Goal: Task Accomplishment & Management: Manage account settings

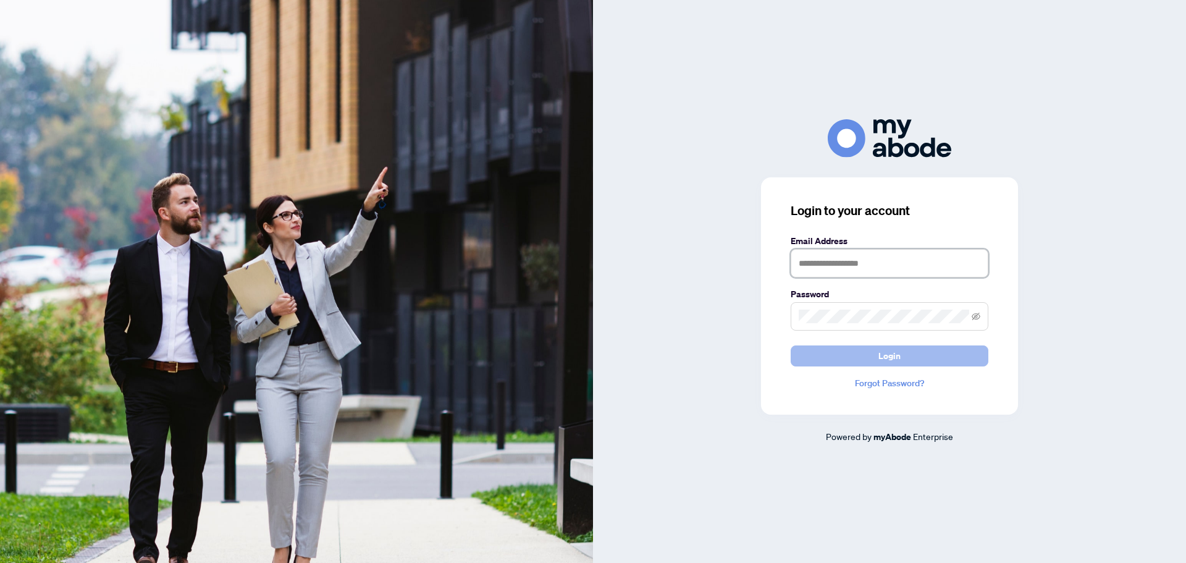
type input "**********"
click at [855, 347] on button "Login" at bounding box center [890, 355] width 198 height 21
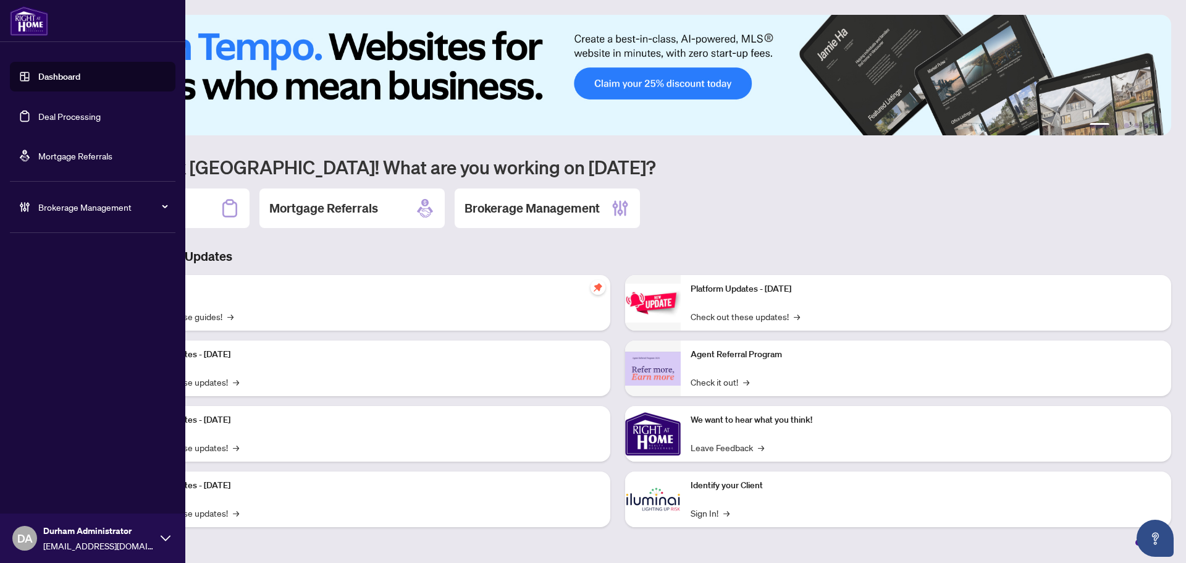
click at [54, 111] on link "Deal Processing" at bounding box center [69, 116] width 62 height 11
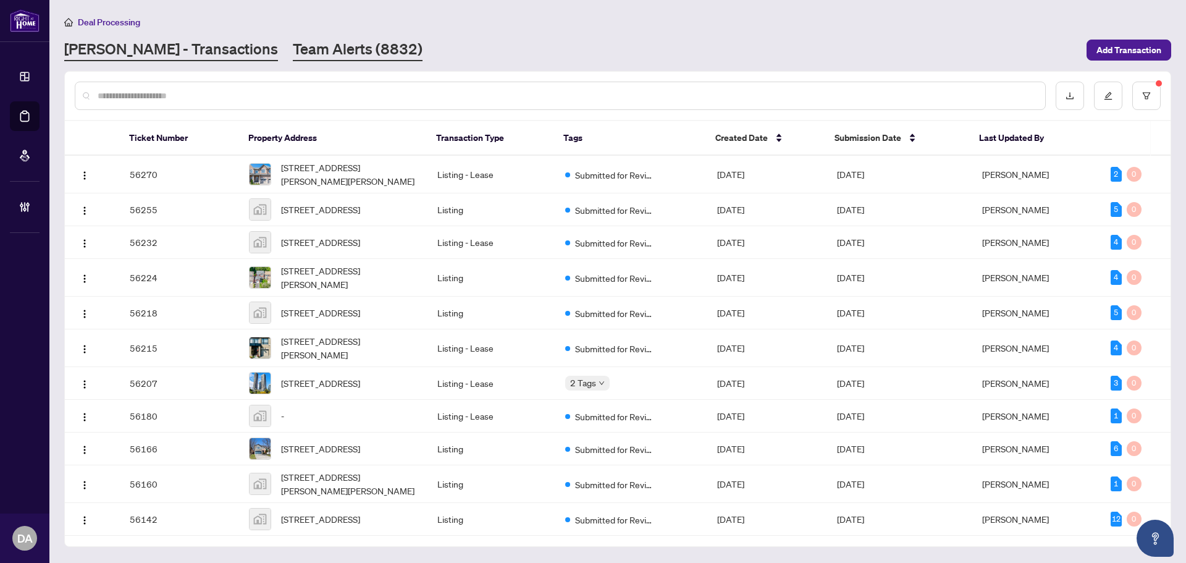
click at [293, 50] on link "Team Alerts (8832)" at bounding box center [358, 50] width 130 height 22
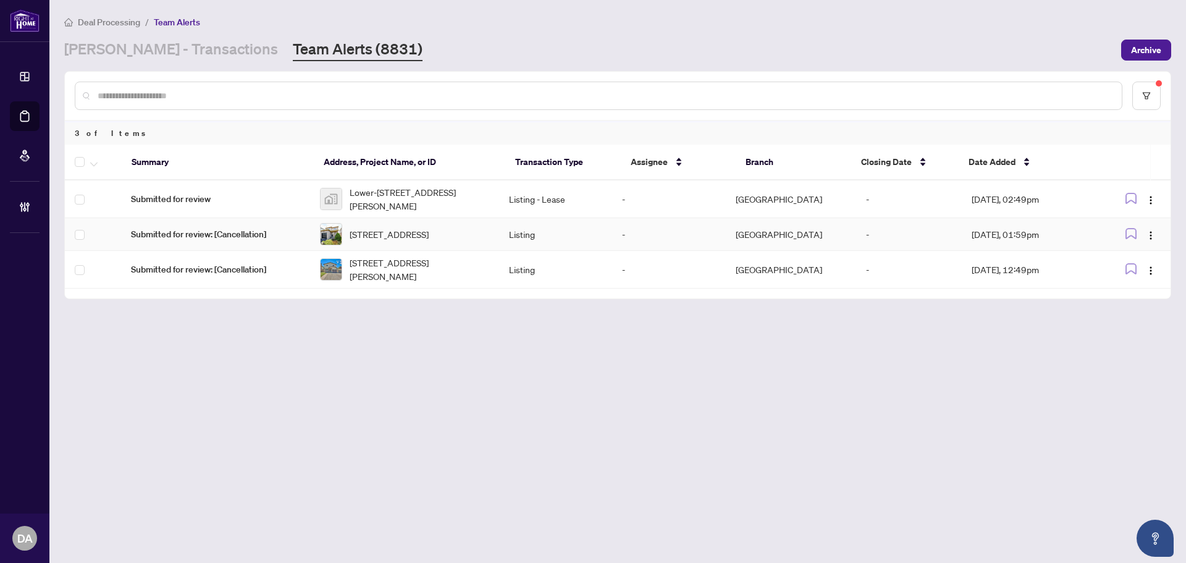
click at [557, 232] on td "Listing" at bounding box center [556, 234] width 114 height 33
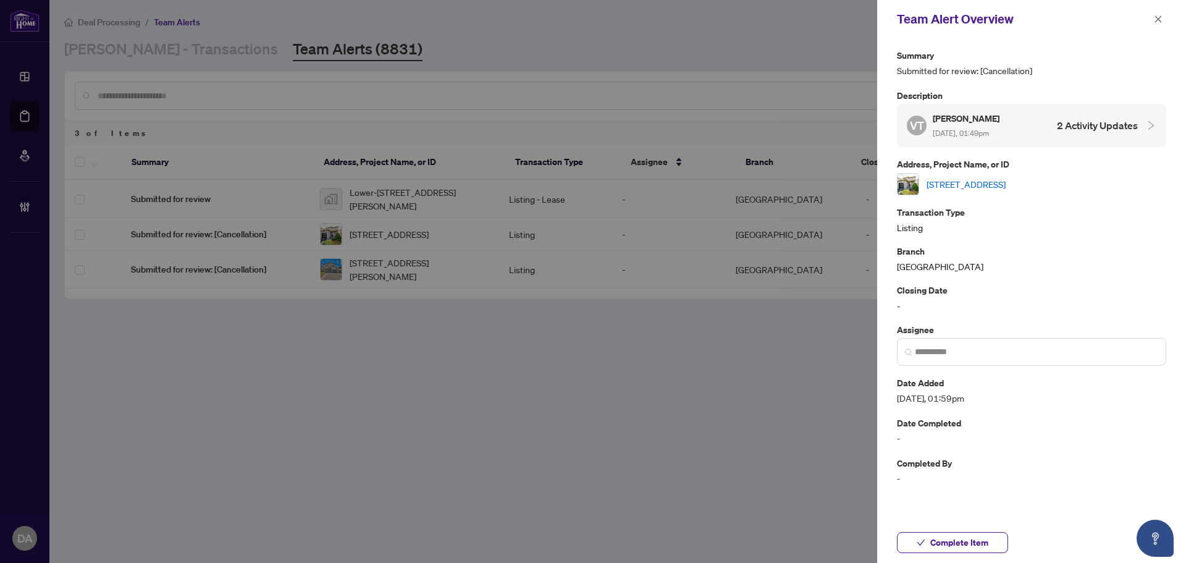
click at [984, 187] on link "[STREET_ADDRESS]" at bounding box center [965, 184] width 79 height 14
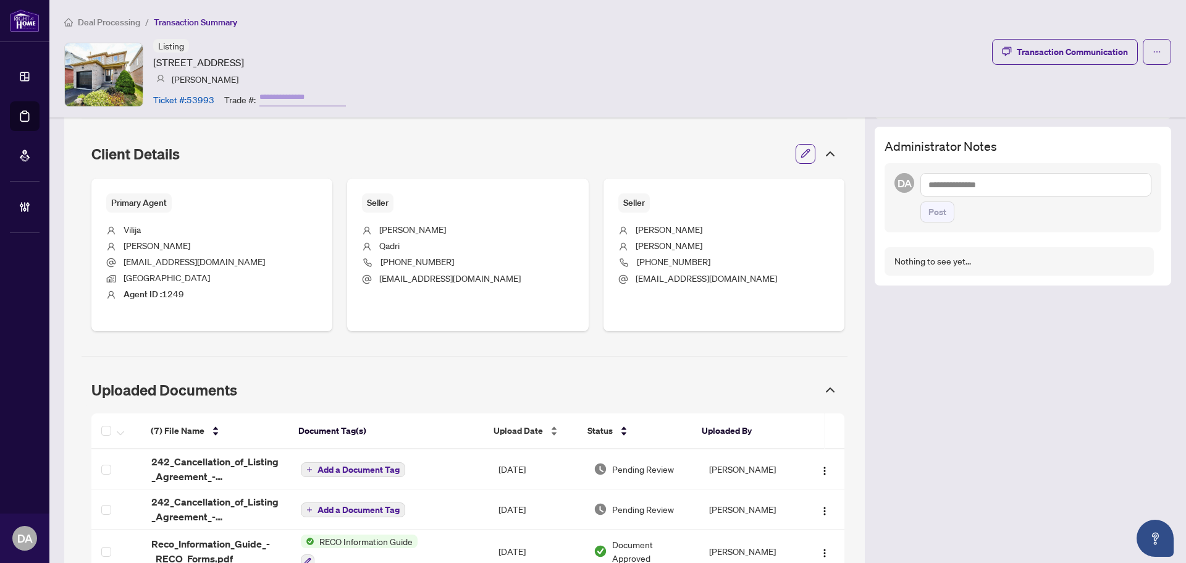
scroll to position [556, 0]
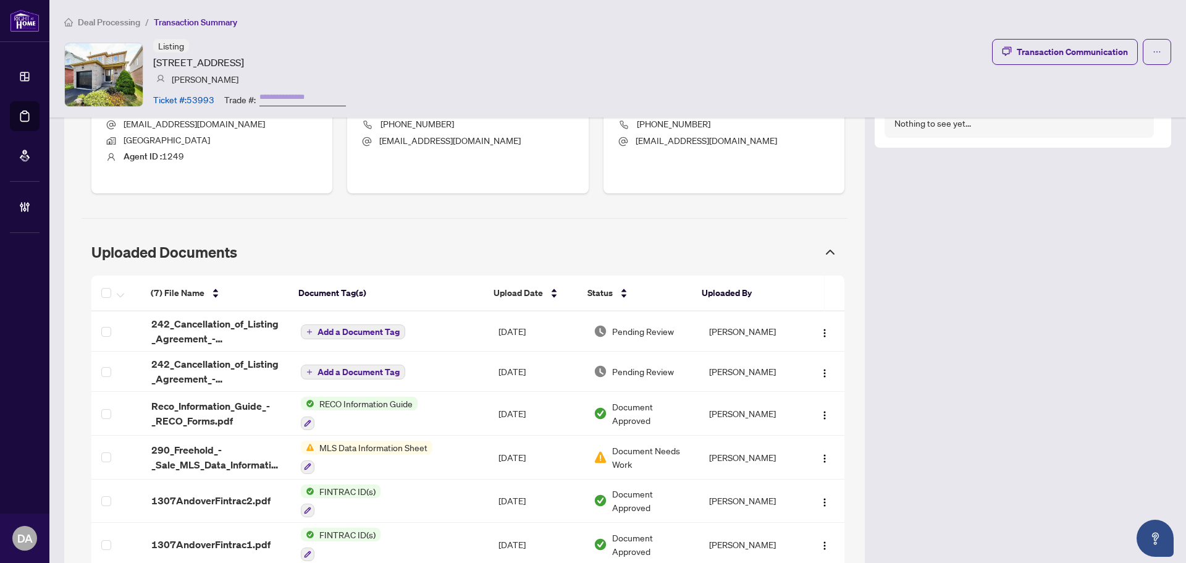
click at [91, 21] on span "Deal Processing" at bounding box center [109, 22] width 62 height 11
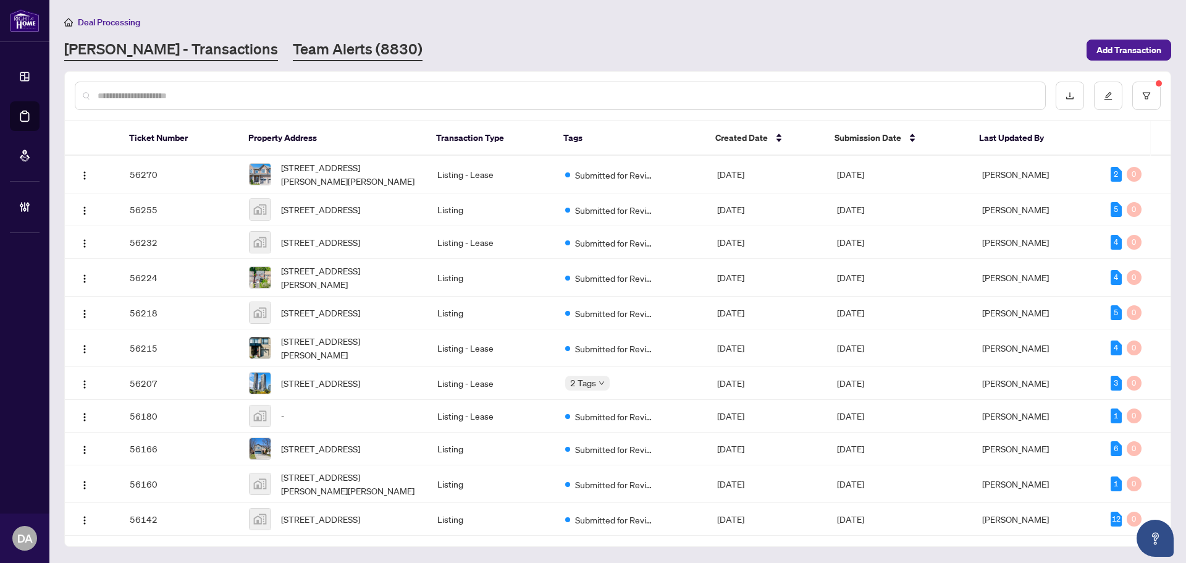
click at [293, 44] on link "Team Alerts (8830)" at bounding box center [358, 50] width 130 height 22
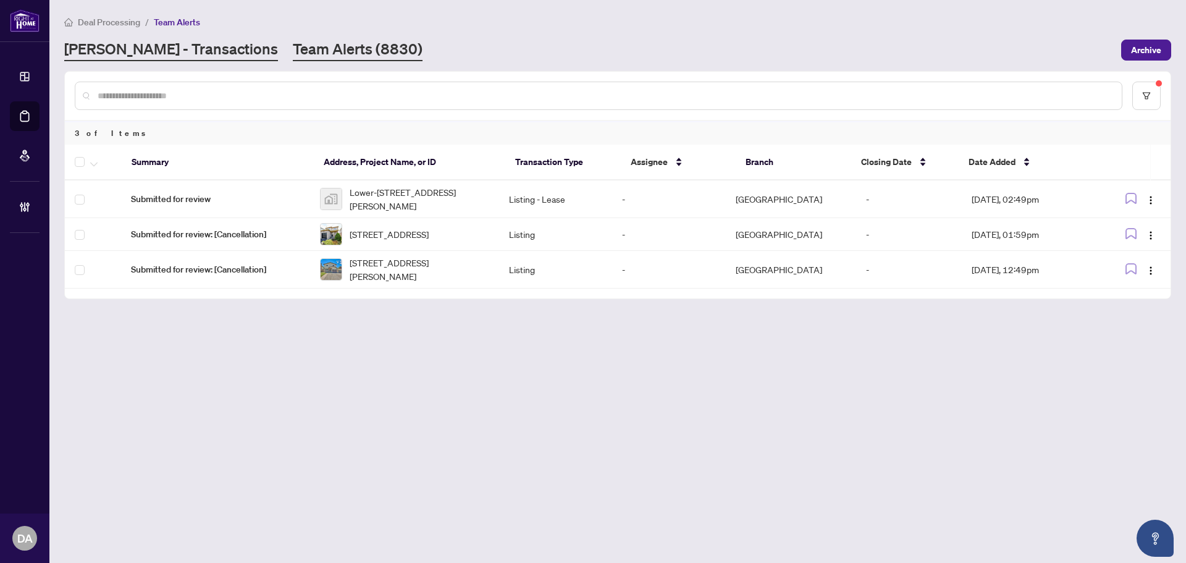
click at [195, 43] on link "[PERSON_NAME] - Transactions" at bounding box center [171, 50] width 214 height 22
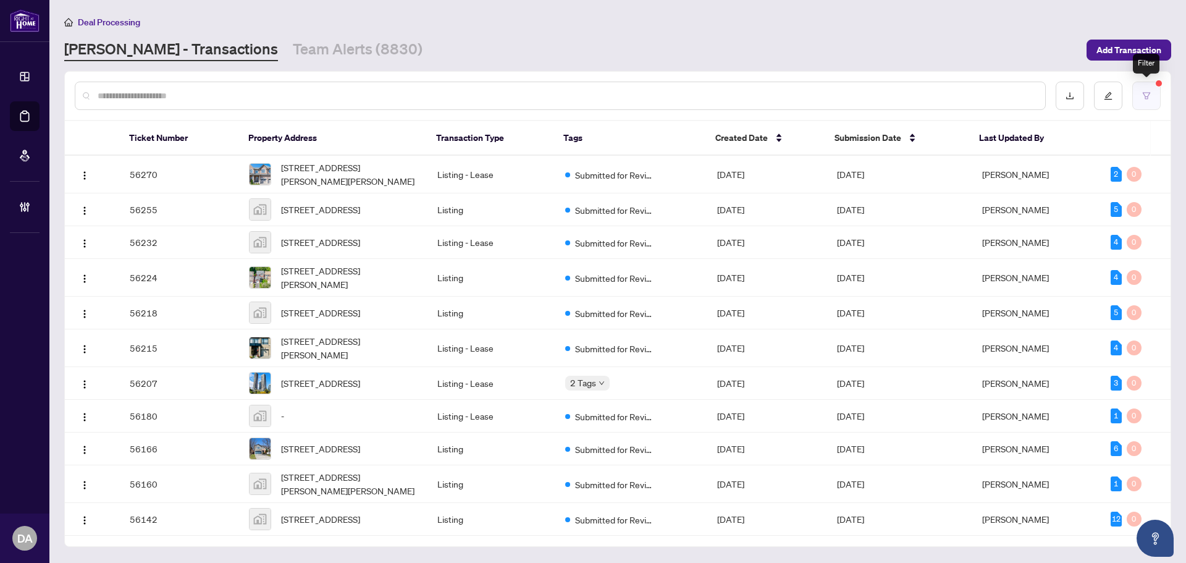
click at [1154, 82] on button "button" at bounding box center [1146, 96] width 28 height 28
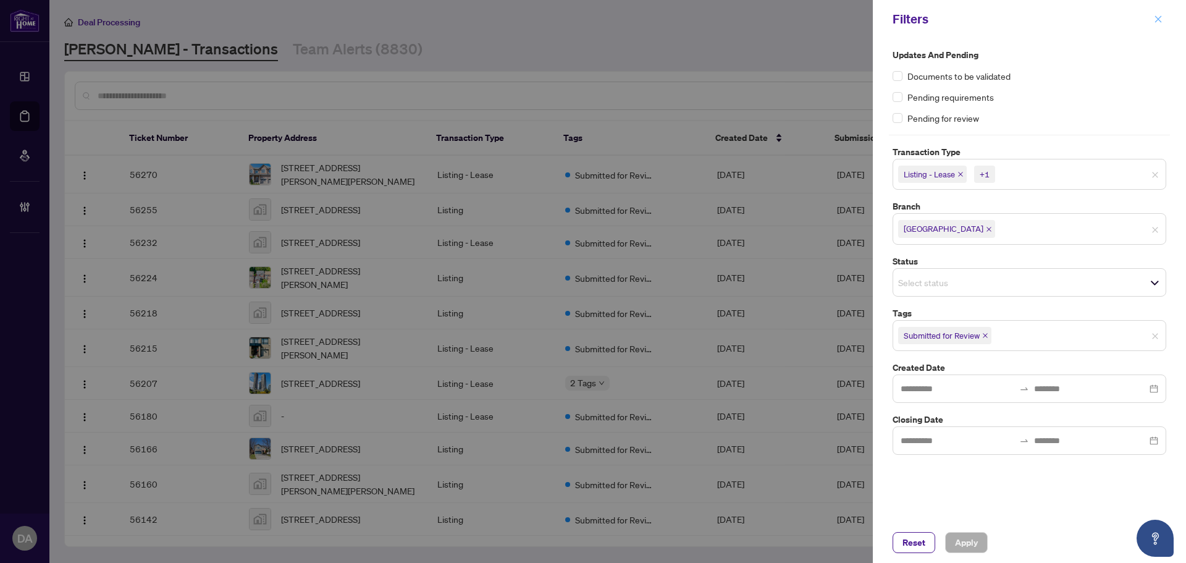
click at [1160, 17] on icon "close" at bounding box center [1158, 18] width 7 height 7
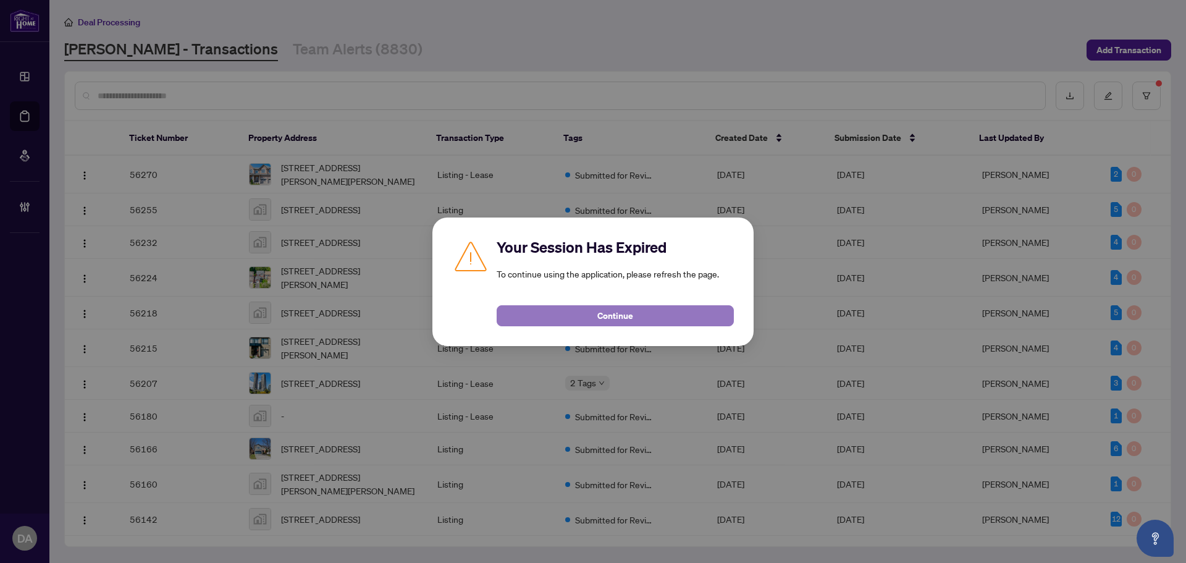
click at [581, 309] on button "Continue" at bounding box center [615, 315] width 237 height 21
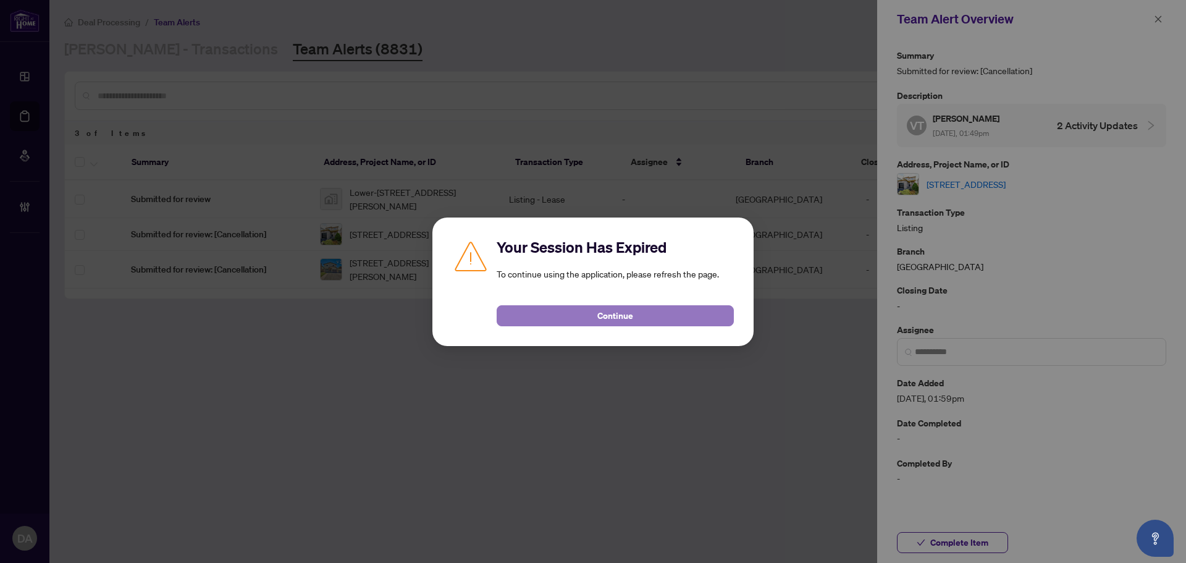
click at [557, 311] on button "Continue" at bounding box center [615, 315] width 237 height 21
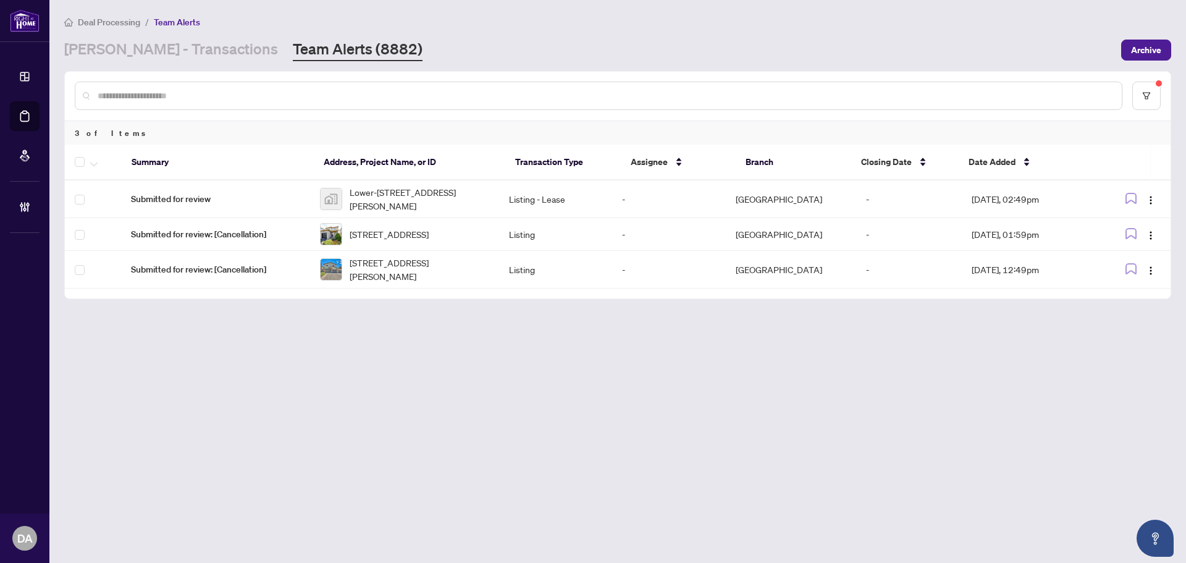
click at [311, 41] on link "Team Alerts (8882)" at bounding box center [358, 50] width 130 height 22
click at [145, 43] on link "[PERSON_NAME] - Transactions" at bounding box center [171, 50] width 214 height 22
